Goal: Transaction & Acquisition: Download file/media

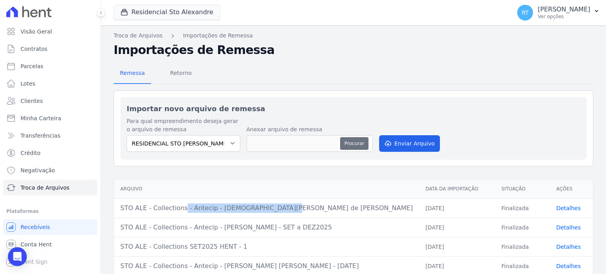
click at [350, 146] on button "Procurar" at bounding box center [354, 143] width 28 height 13
type input "STO ALE - Collections - Antecip - [PERSON_NAME]"
click at [418, 145] on button "Enviar Arquivo" at bounding box center [409, 143] width 61 height 17
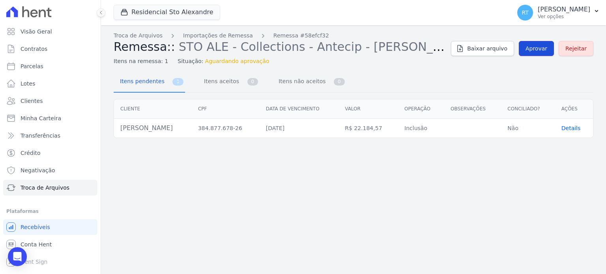
click at [541, 48] on span "Aprovar" at bounding box center [536, 49] width 22 height 8
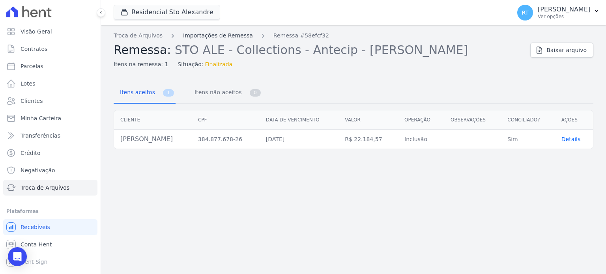
click at [213, 34] on link "Importações de Remessa" at bounding box center [218, 36] width 70 height 8
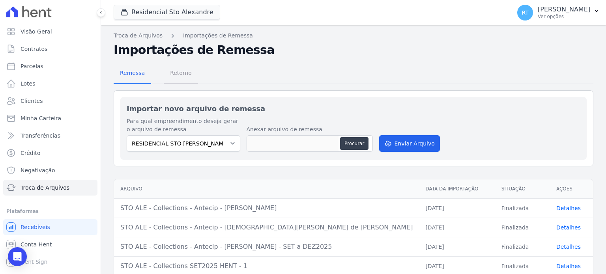
click at [179, 76] on span "Retorno" at bounding box center [180, 73] width 31 height 16
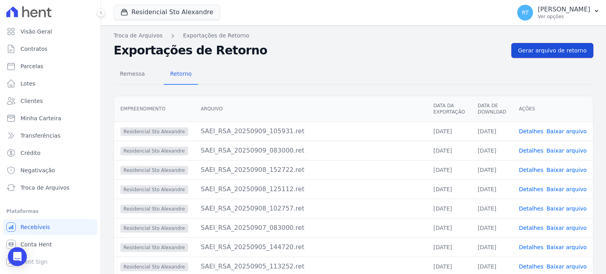
click at [548, 50] on span "Gerar arquivo de retorno" at bounding box center [552, 51] width 69 height 8
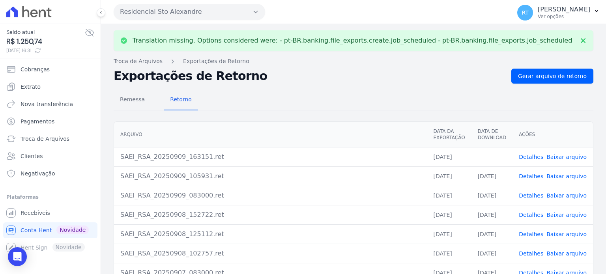
click at [536, 157] on link "Detalhes" at bounding box center [531, 157] width 24 height 6
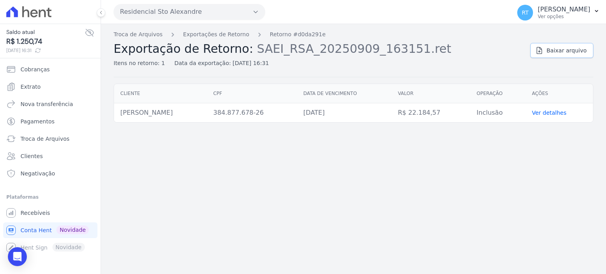
click at [563, 50] on span "Baixar arquivo" at bounding box center [566, 51] width 40 height 8
click at [218, 33] on link "Exportações de Retorno" at bounding box center [216, 34] width 66 height 8
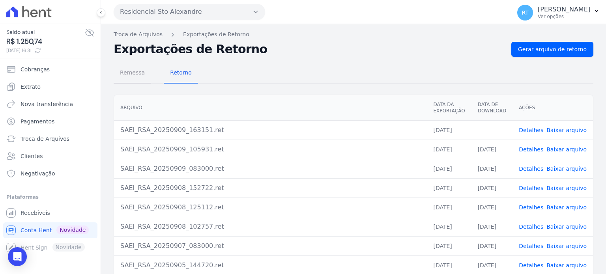
click at [134, 75] on span "Remessa" at bounding box center [132, 73] width 34 height 16
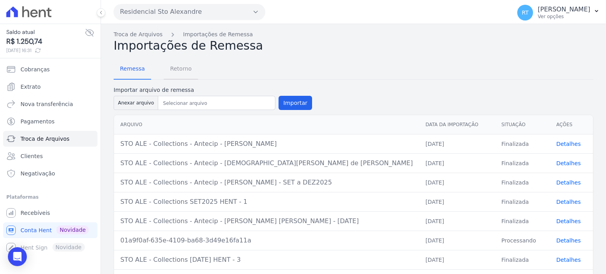
click at [179, 68] on span "Retorno" at bounding box center [180, 69] width 31 height 16
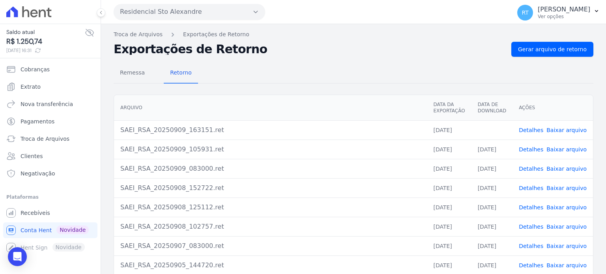
click at [535, 130] on link "Detalhes" at bounding box center [531, 130] width 24 height 6
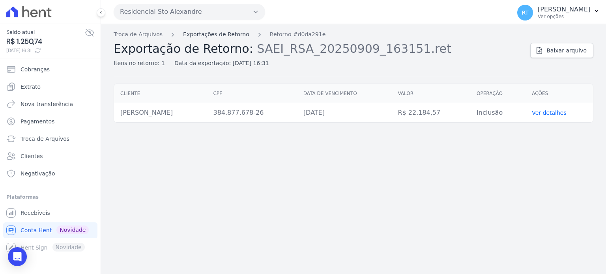
click at [214, 35] on link "Exportações de Retorno" at bounding box center [216, 34] width 66 height 8
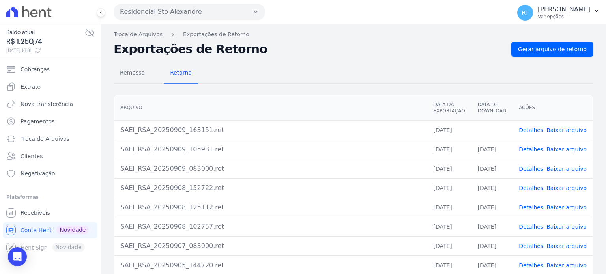
click at [533, 131] on link "Detalhes" at bounding box center [531, 130] width 24 height 6
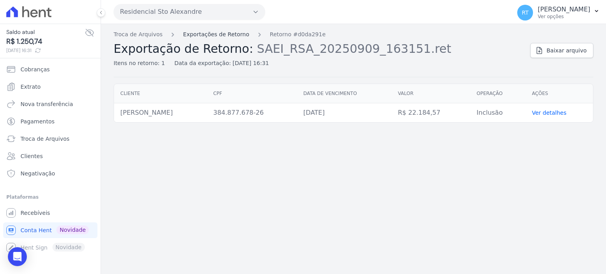
click at [210, 34] on link "Exportações de Retorno" at bounding box center [216, 34] width 66 height 8
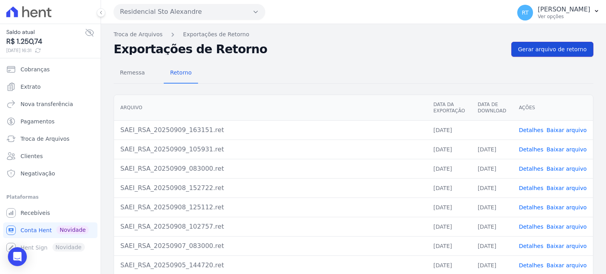
click at [551, 49] on span "Gerar arquivo de retorno" at bounding box center [552, 49] width 69 height 8
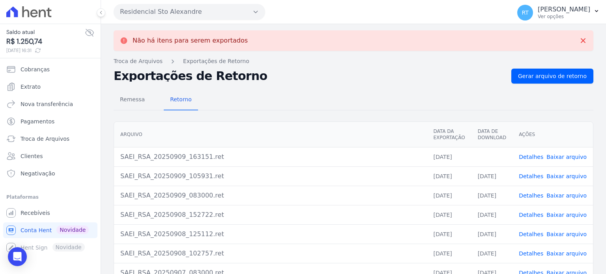
click at [563, 155] on link "Baixar arquivo" at bounding box center [566, 157] width 40 height 6
click at [550, 77] on span "Gerar arquivo de retorno" at bounding box center [552, 76] width 69 height 8
click at [579, 40] on icon at bounding box center [583, 41] width 8 height 8
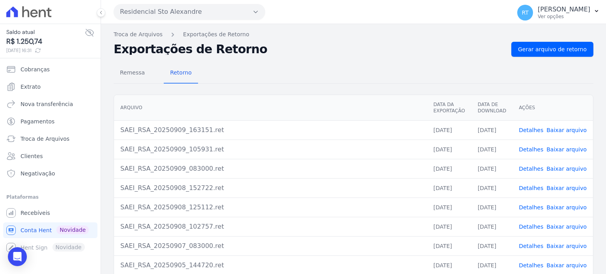
click at [532, 148] on link "Detalhes" at bounding box center [531, 149] width 24 height 6
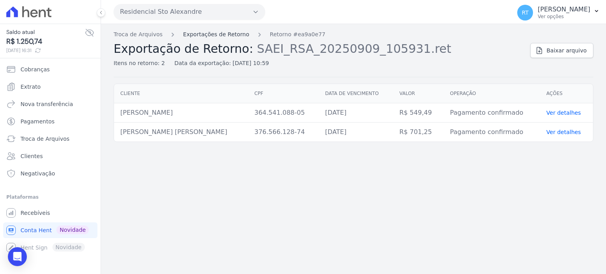
click at [222, 34] on link "Exportações de Retorno" at bounding box center [216, 34] width 66 height 8
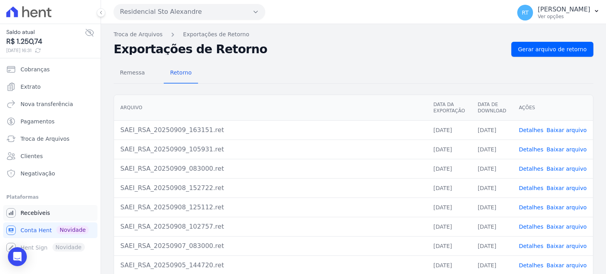
click at [36, 216] on span "Recebíveis" at bounding box center [36, 213] width 30 height 8
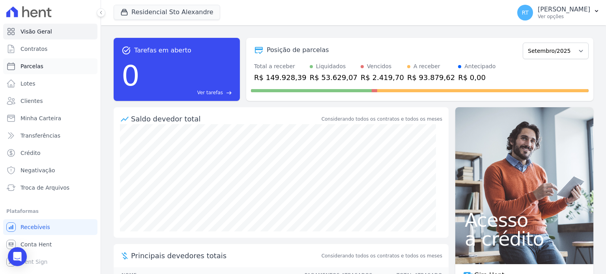
click at [38, 66] on span "Parcelas" at bounding box center [32, 66] width 23 height 8
select select
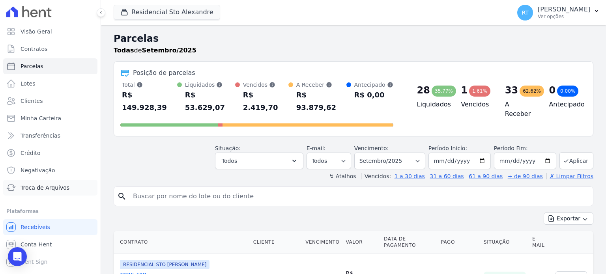
click at [38, 192] on link "Troca de Arquivos" at bounding box center [50, 188] width 94 height 16
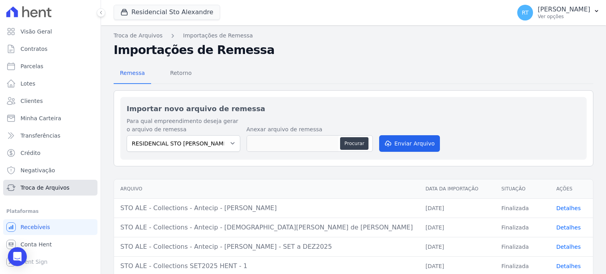
click at [41, 187] on span "Troca de Arquivos" at bounding box center [45, 188] width 49 height 8
click at [174, 72] on span "Retorno" at bounding box center [180, 73] width 31 height 16
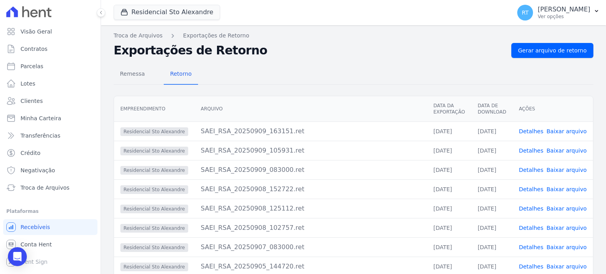
click at [530, 131] on link "Detalhes" at bounding box center [531, 131] width 24 height 6
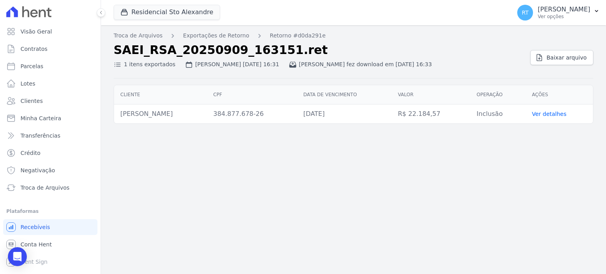
click at [481, 50] on h2 "SAEI_RSA_20250909_163151.ret" at bounding box center [319, 50] width 410 height 14
click at [211, 33] on link "Exportações de Retorno" at bounding box center [216, 36] width 66 height 8
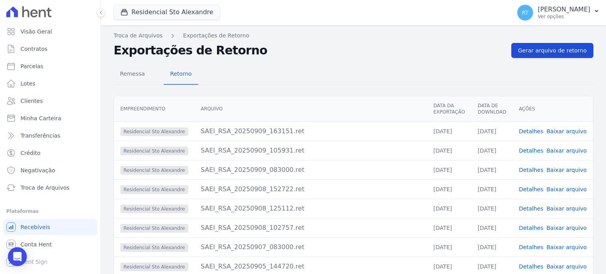
click at [555, 49] on span "Gerar arquivo de retorno" at bounding box center [552, 51] width 69 height 8
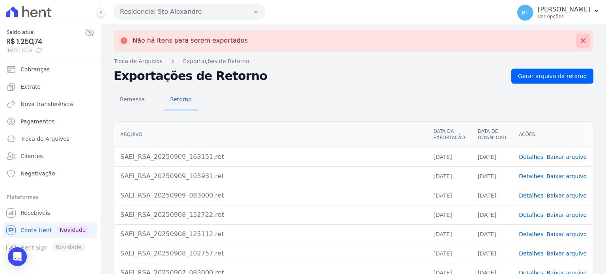
click at [581, 41] on icon at bounding box center [583, 40] width 5 height 5
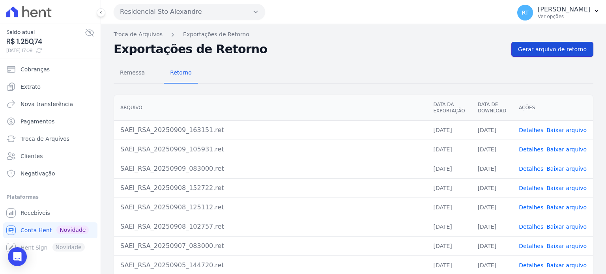
click at [555, 45] on span "Gerar arquivo de retorno" at bounding box center [552, 49] width 69 height 8
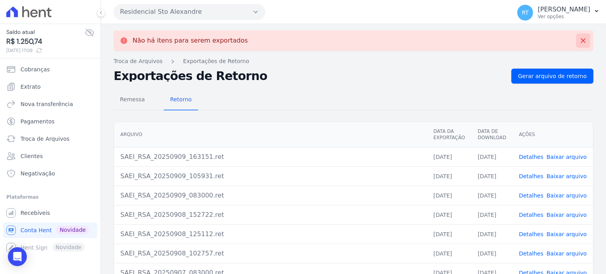
click at [579, 38] on icon at bounding box center [583, 41] width 8 height 8
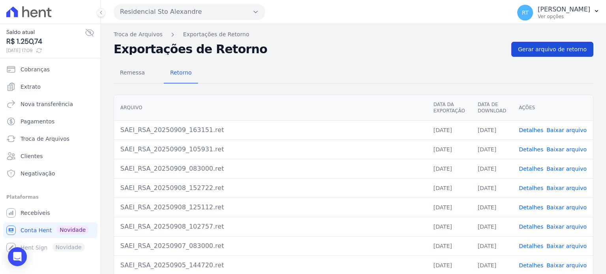
click at [558, 49] on span "Gerar arquivo de retorno" at bounding box center [552, 49] width 69 height 8
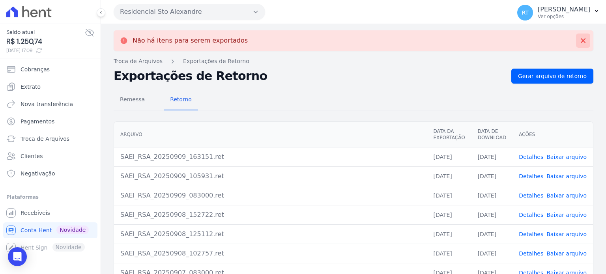
click at [579, 42] on icon at bounding box center [583, 41] width 8 height 8
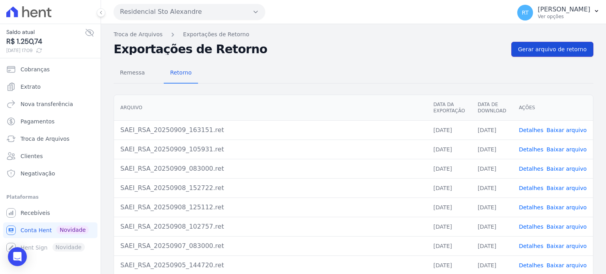
click at [562, 48] on span "Gerar arquivo de retorno" at bounding box center [552, 49] width 69 height 8
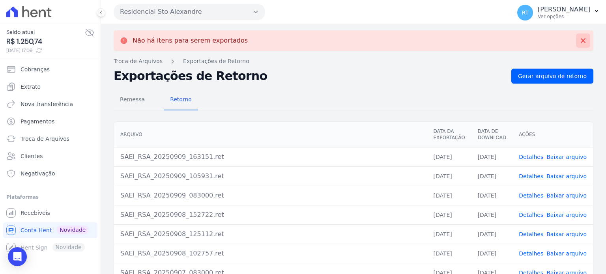
click at [581, 40] on icon at bounding box center [583, 40] width 5 height 5
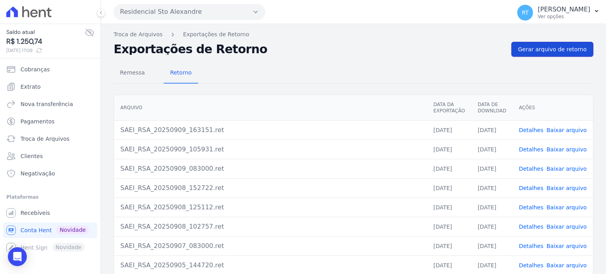
click at [564, 49] on span "Gerar arquivo de retorno" at bounding box center [552, 49] width 69 height 8
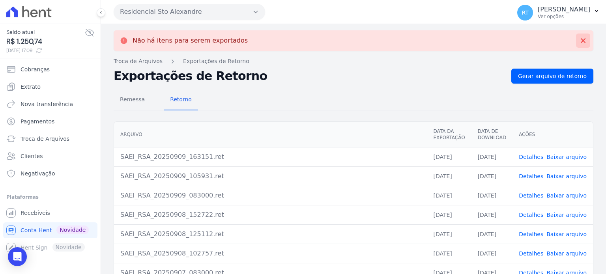
click at [581, 42] on icon at bounding box center [583, 40] width 5 height 5
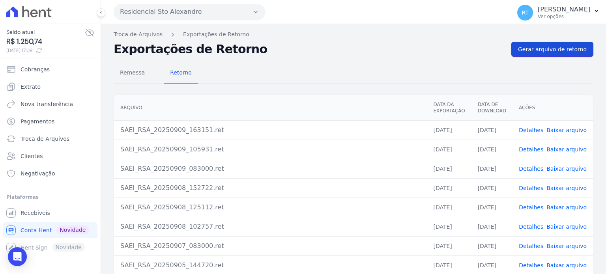
click at [541, 49] on span "Gerar arquivo de retorno" at bounding box center [552, 49] width 69 height 8
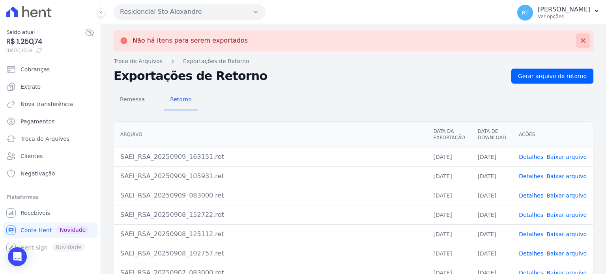
click at [579, 40] on icon at bounding box center [583, 41] width 8 height 8
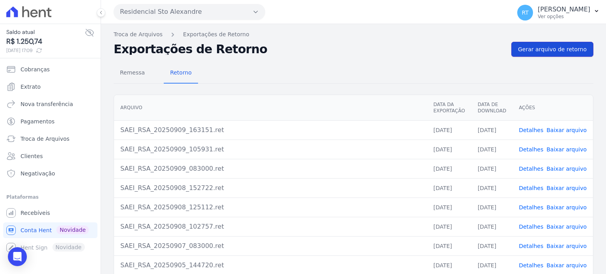
click at [560, 49] on span "Gerar arquivo de retorno" at bounding box center [552, 49] width 69 height 8
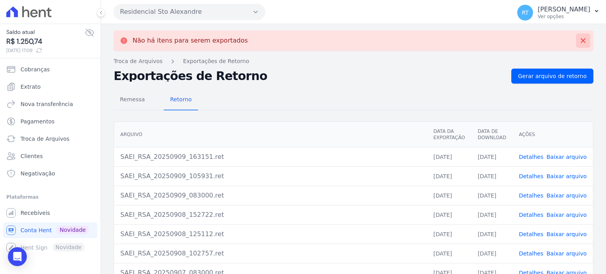
click at [579, 39] on icon at bounding box center [583, 41] width 8 height 8
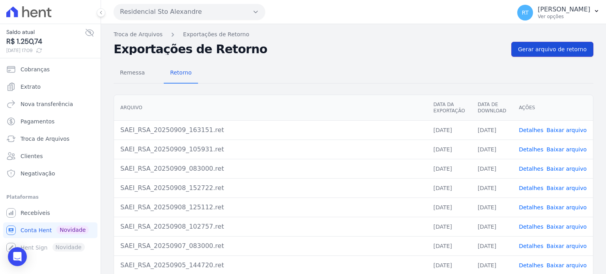
click at [566, 46] on span "Gerar arquivo de retorno" at bounding box center [552, 49] width 69 height 8
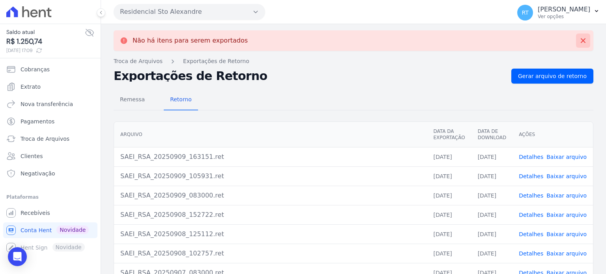
click at [581, 39] on icon at bounding box center [583, 40] width 5 height 5
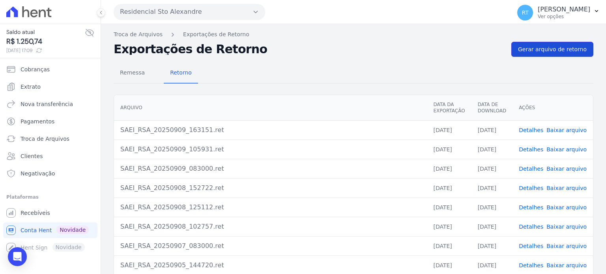
click at [557, 47] on span "Gerar arquivo de retorno" at bounding box center [552, 49] width 69 height 8
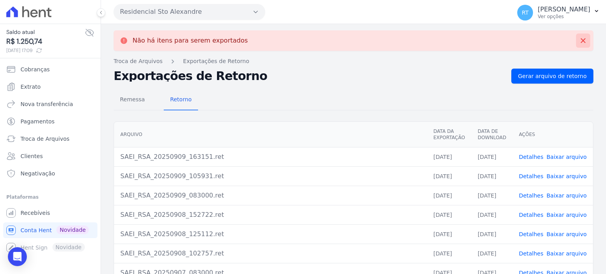
click at [579, 38] on icon at bounding box center [583, 41] width 8 height 8
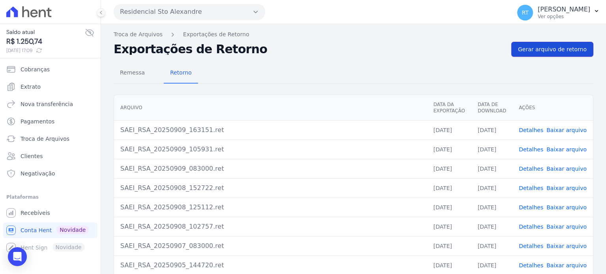
click at [560, 48] on span "Gerar arquivo de retorno" at bounding box center [552, 49] width 69 height 8
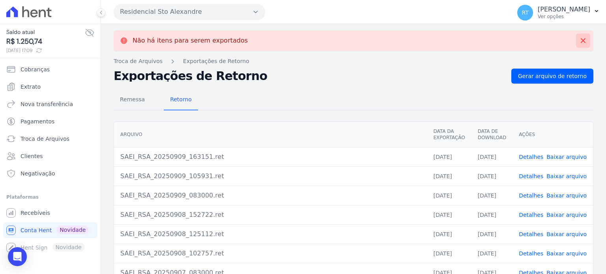
click at [579, 37] on icon at bounding box center [583, 41] width 8 height 8
